Goal: Find specific page/section: Find specific page/section

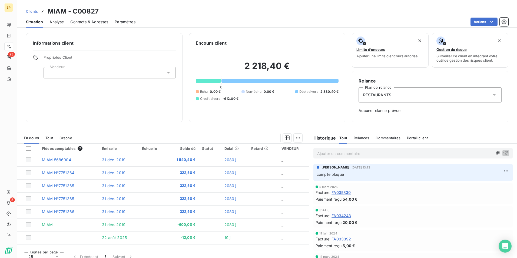
scroll to position [104, 0]
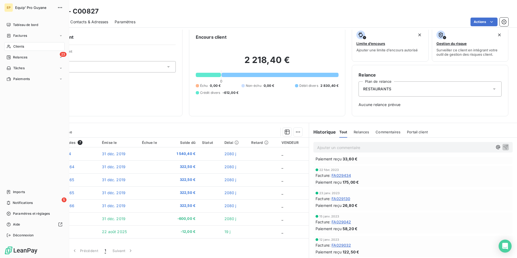
click at [19, 47] on span "Clients" at bounding box center [18, 46] width 11 height 5
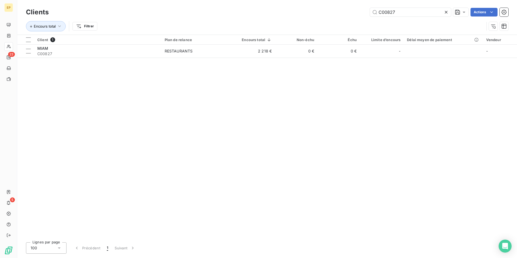
drag, startPoint x: 396, startPoint y: 12, endPoint x: 355, endPoint y: 17, distance: 41.4
click at [355, 17] on div "Clients C00827 Actions" at bounding box center [267, 11] width 482 height 11
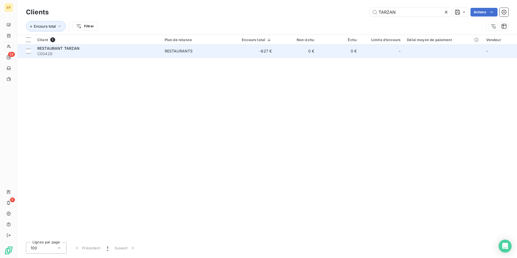
type input "TARZAN"
click at [176, 48] on td "RESTAURANTS" at bounding box center [195, 51] width 69 height 13
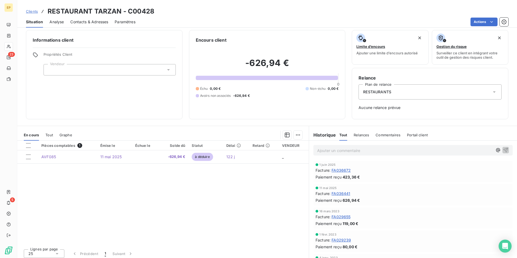
scroll to position [6, 0]
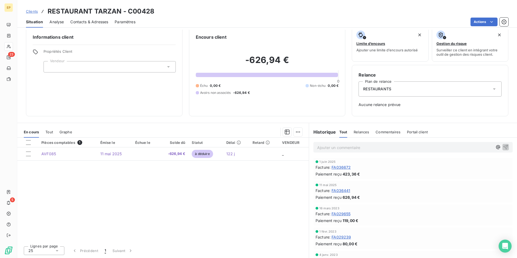
click at [337, 191] on span "FA036441" at bounding box center [340, 191] width 19 height 6
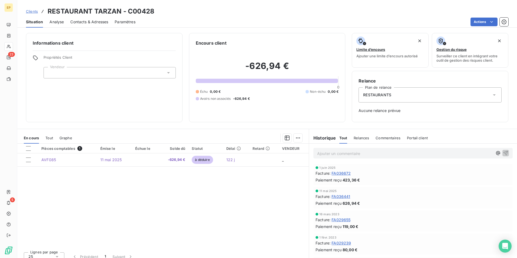
click at [317, 152] on p "Ajouter un commentaire ﻿" at bounding box center [404, 153] width 175 height 7
click at [358, 155] on span "AVF085 SUR FACTURE 626,94€" at bounding box center [346, 153] width 59 height 5
click at [314, 152] on div "AVF085 SUR FACTURE 626,94€" at bounding box center [412, 153] width 199 height 10
click at [314, 154] on div "AVF085 SUR FACTURE 626,94€" at bounding box center [412, 153] width 199 height 10
click at [317, 152] on span "AVF085 SUR FACTURE 626,94€" at bounding box center [346, 153] width 59 height 5
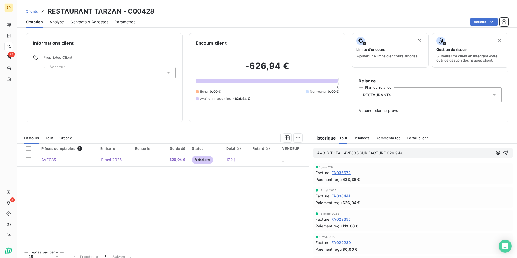
click at [383, 153] on span "AVOIR TOTAL AVF085 SUR FACTURE 626,94€" at bounding box center [360, 153] width 86 height 5
click at [427, 152] on p "AVOIR TOTAL AVF085 SUR FACTURE FA036441 DE 626,94€" at bounding box center [404, 153] width 175 height 6
click at [459, 152] on span "AVOIR TOTAL AVF085 SUR FACTURE FA036441 DE 626,94€ PAYE EN ESPECES." at bounding box center [391, 153] width 148 height 5
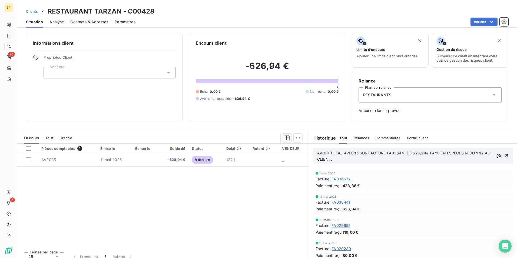
drag, startPoint x: 477, startPoint y: 152, endPoint x: 501, endPoint y: 148, distance: 24.4
click at [477, 152] on span "AVOIR TOTAL AVF085 SUR FACTURE FA036441 DE 626,94€ PAYE EN ESPECES REDONN2 AU C…" at bounding box center [404, 156] width 174 height 11
click at [339, 158] on p "AVOIR TOTAL AVF085 SUR FACTURE FA036441 DE 626,94€ PAYE EN ESPECES REDONNE AU C…" at bounding box center [405, 156] width 176 height 12
click at [339, 201] on span "FA036441" at bounding box center [340, 202] width 19 height 6
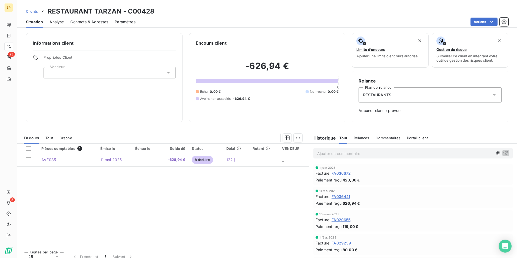
click at [318, 152] on p "Ajouter un commentaire ﻿" at bounding box center [404, 153] width 175 height 7
click at [324, 153] on span "Avoir total sur facture" at bounding box center [336, 153] width 39 height 5
drag, startPoint x: 372, startPoint y: 152, endPoint x: 375, endPoint y: 151, distance: 3.4
click at [372, 152] on p "Avoir(AVF085) total sur facture" at bounding box center [404, 153] width 175 height 6
click at [373, 152] on p "Avoir(AVF085) total sur facture" at bounding box center [404, 153] width 175 height 6
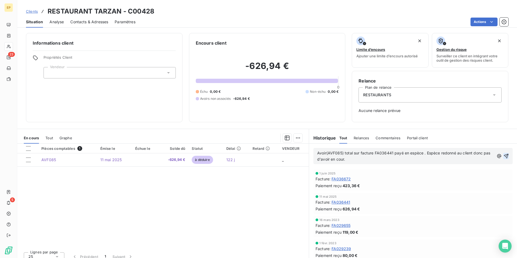
click at [503, 156] on icon "button" at bounding box center [505, 155] width 5 height 5
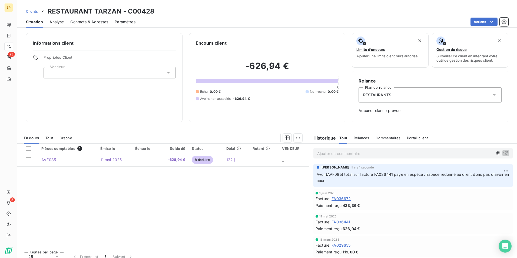
click at [269, 188] on div "Pièces comptables 1 Émise le Échue le Solde dû Statut Délai Retard VENDEUR AVF0…" at bounding box center [162, 196] width 291 height 104
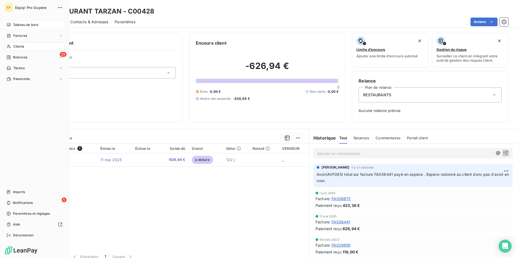
click at [27, 24] on span "Tableau de bord" at bounding box center [25, 24] width 25 height 5
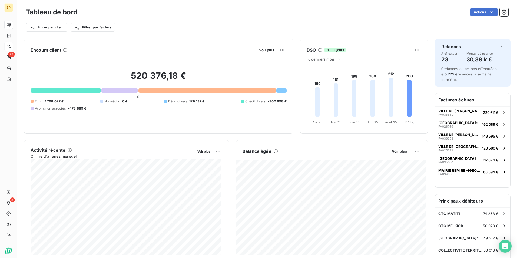
click at [242, 18] on div "Filtrer par client Filtrer par facture" at bounding box center [267, 25] width 482 height 15
